Goal: Task Accomplishment & Management: Manage account settings

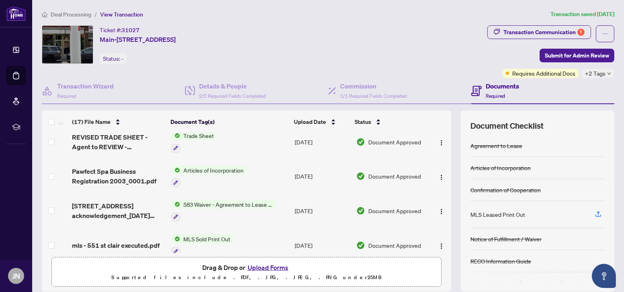
scroll to position [219, 0]
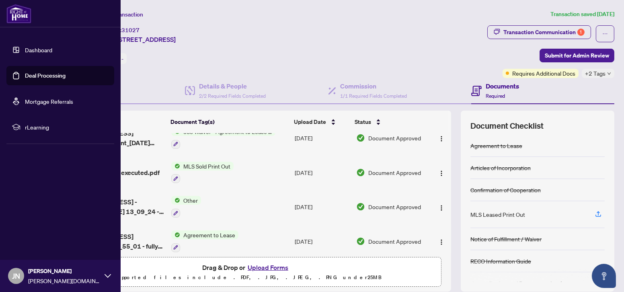
click at [36, 50] on link "Dashboard" at bounding box center [38, 49] width 27 height 7
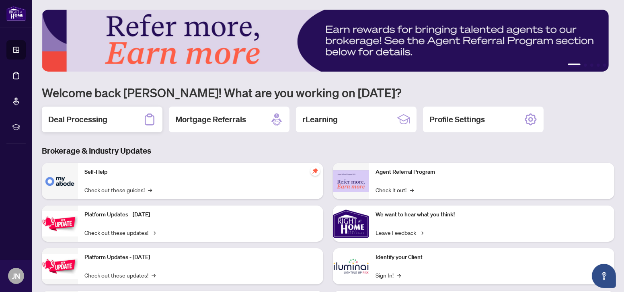
click at [117, 120] on div "Deal Processing" at bounding box center [102, 120] width 121 height 26
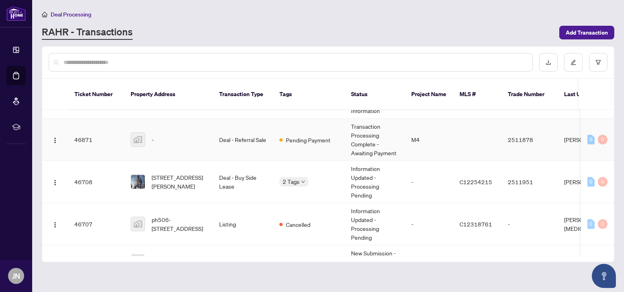
scroll to position [36, 0]
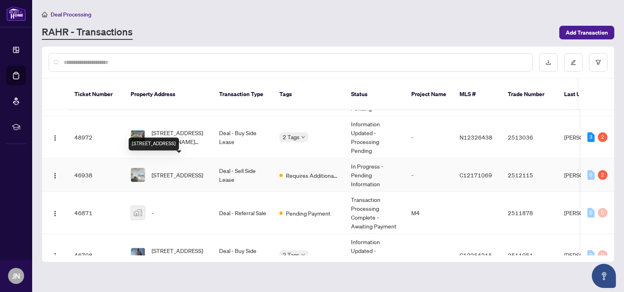
click at [165, 170] on span "[STREET_ADDRESS]" at bounding box center [177, 174] width 51 height 9
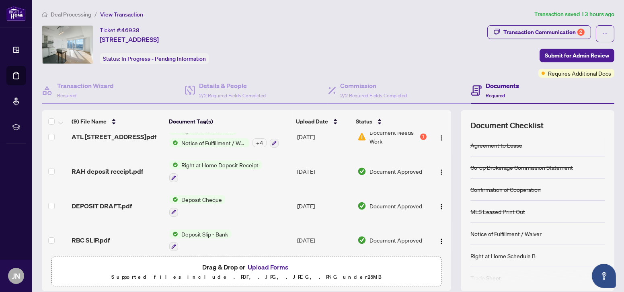
scroll to position [99, 0]
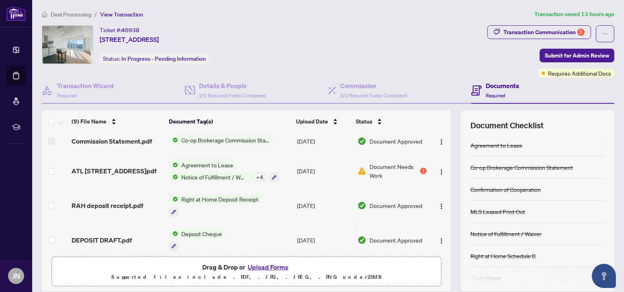
click at [208, 162] on span "Agreement to Lease" at bounding box center [207, 164] width 58 height 9
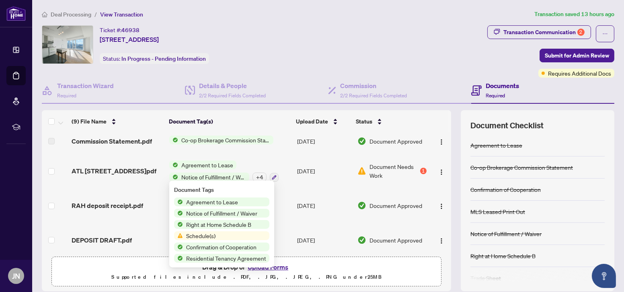
click at [198, 202] on span "Agreement to Lease" at bounding box center [212, 201] width 58 height 9
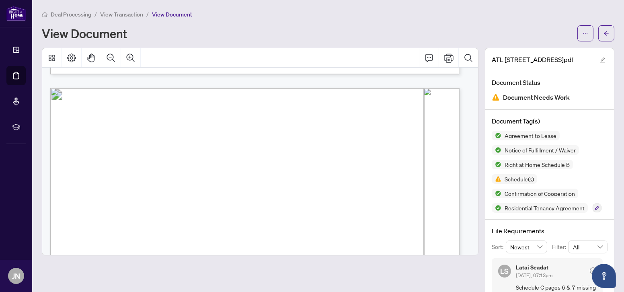
scroll to position [4860, 0]
